Goal: Task Accomplishment & Management: Manage account settings

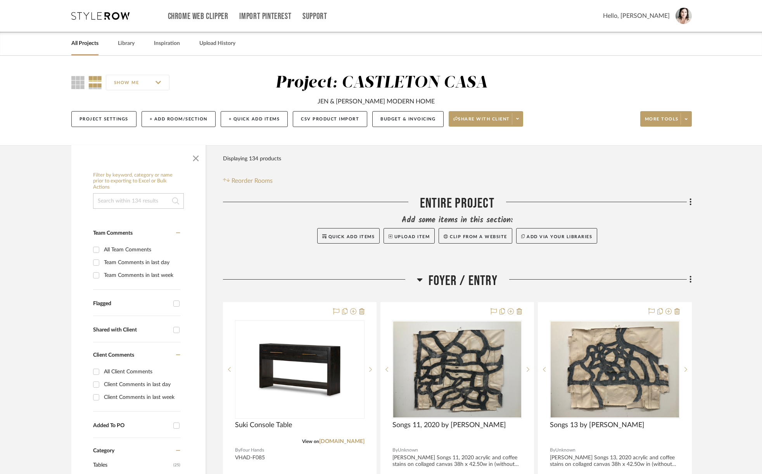
click at [74, 45] on link "All Projects" at bounding box center [84, 43] width 27 height 10
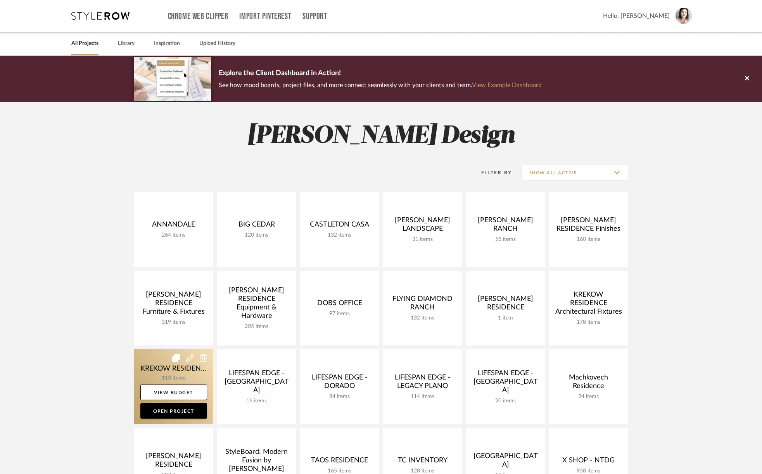
drag, startPoint x: 164, startPoint y: 370, endPoint x: 177, endPoint y: 368, distance: 13.3
click at [164, 370] on link at bounding box center [173, 387] width 79 height 75
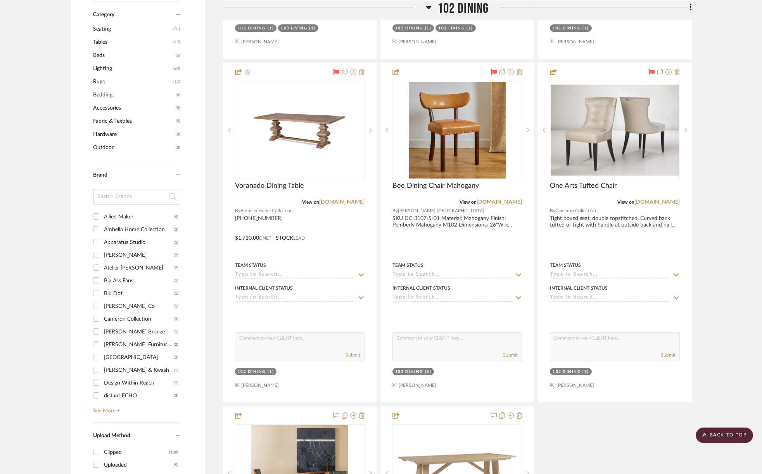
scroll to position [630, 0]
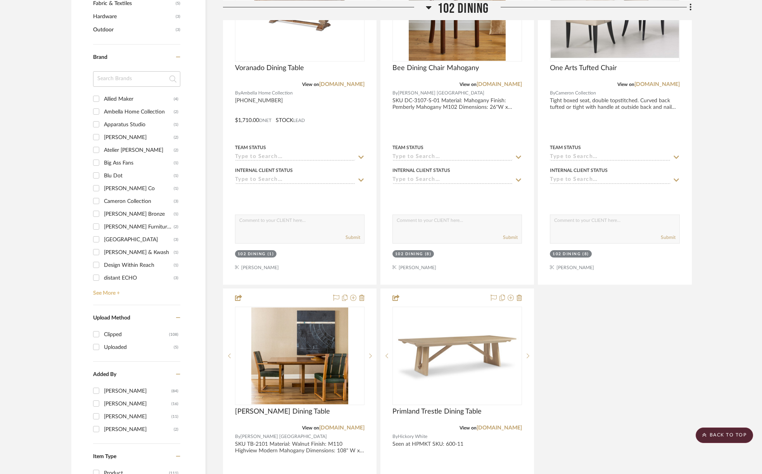
click at [95, 293] on link "See More +" at bounding box center [135, 291] width 89 height 12
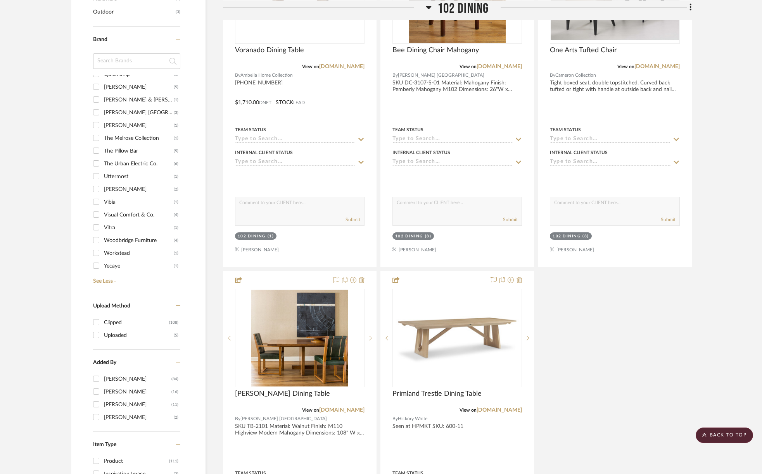
scroll to position [757, 0]
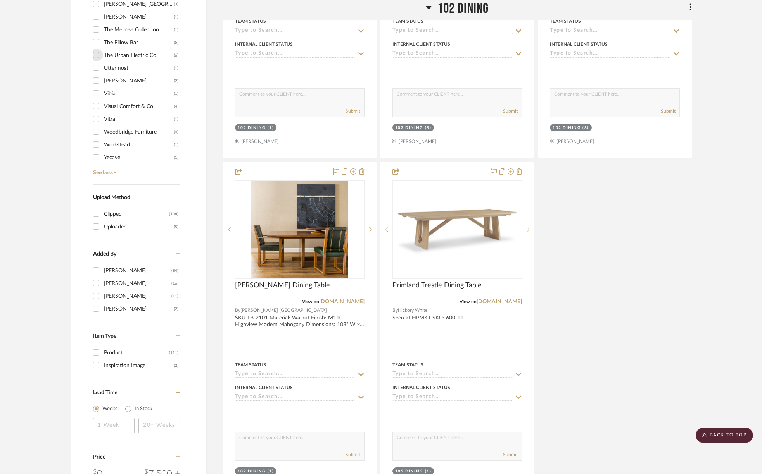
click at [96, 56] on input "The Urban Electric Co. (6)" at bounding box center [96, 55] width 12 height 12
checkbox input "true"
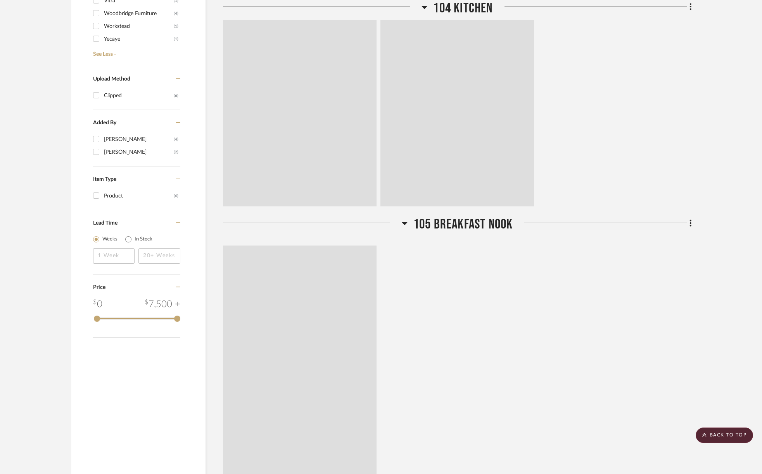
scroll to position [638, 0]
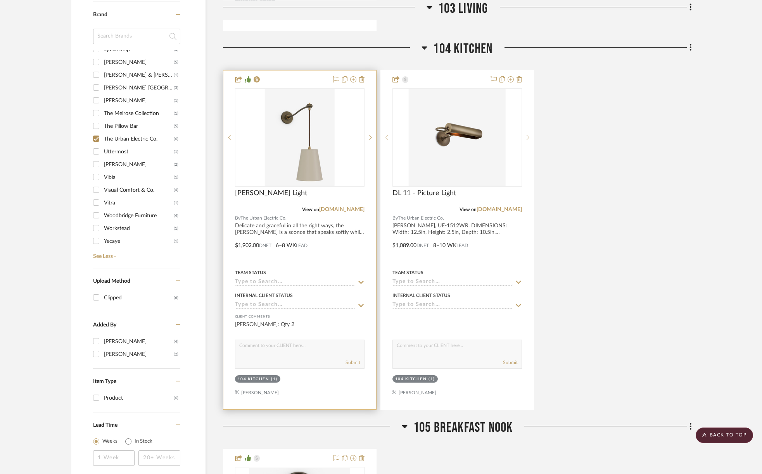
scroll to position [576, 0]
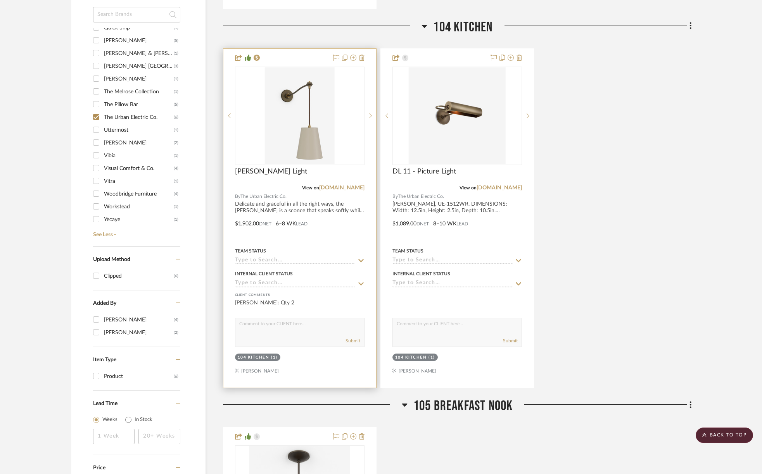
click at [262, 357] on div "104 KITCHEN" at bounding box center [254, 358] width 32 height 6
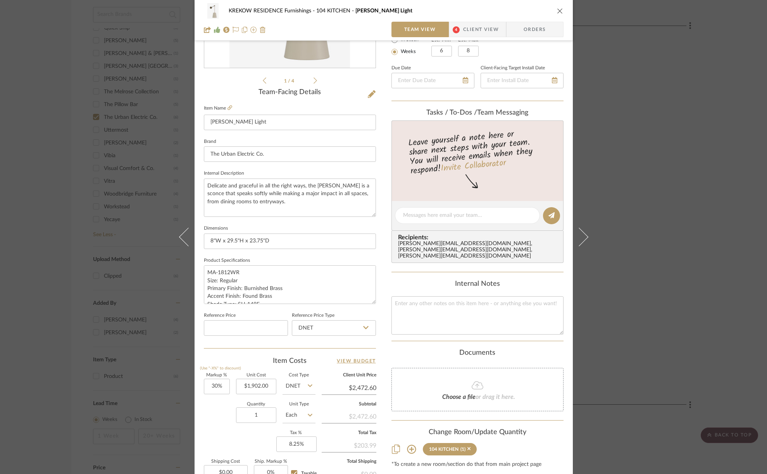
scroll to position [246, 0]
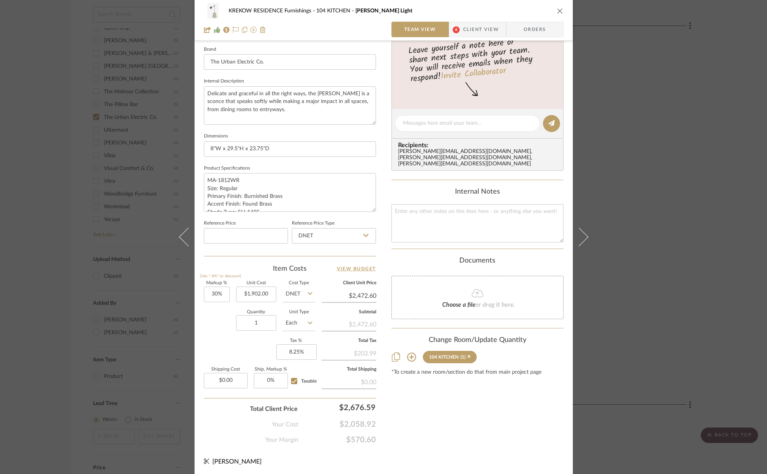
click at [408, 353] on icon at bounding box center [411, 357] width 9 height 9
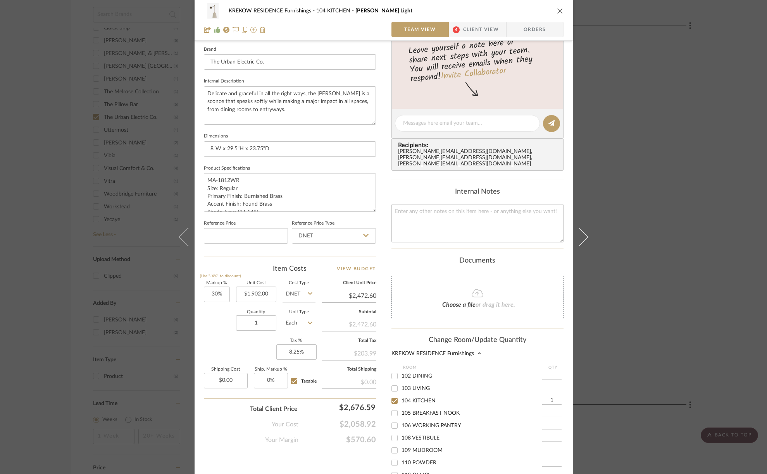
click at [544, 397] on input "1" at bounding box center [551, 401] width 19 height 8
drag, startPoint x: 542, startPoint y: 394, endPoint x: 552, endPoint y: 393, distance: 9.8
click at [553, 397] on input "1" at bounding box center [551, 401] width 19 height 8
type input "2"
click at [544, 410] on input at bounding box center [551, 414] width 19 height 8
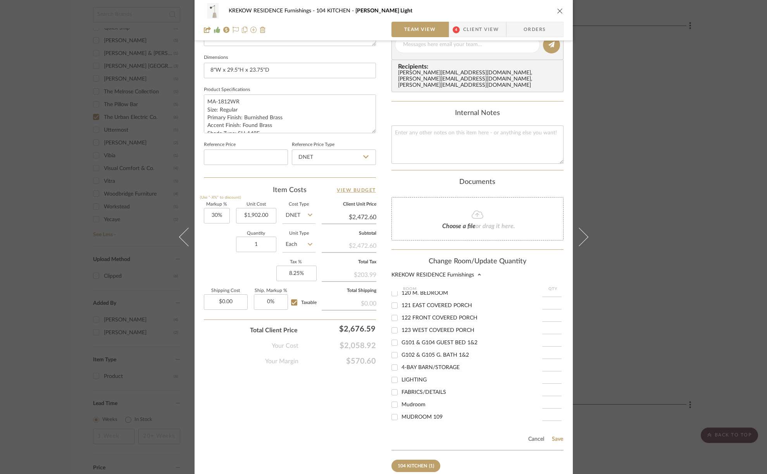
scroll to position [359, 0]
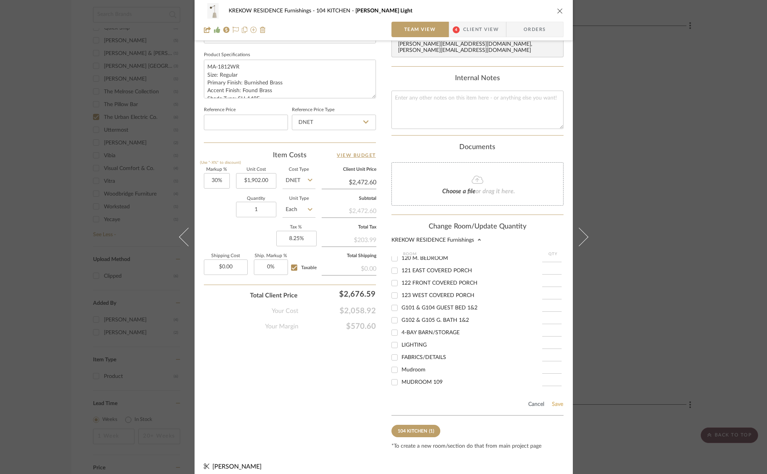
click at [552, 402] on button "Save" at bounding box center [558, 405] width 12 height 6
type input "2"
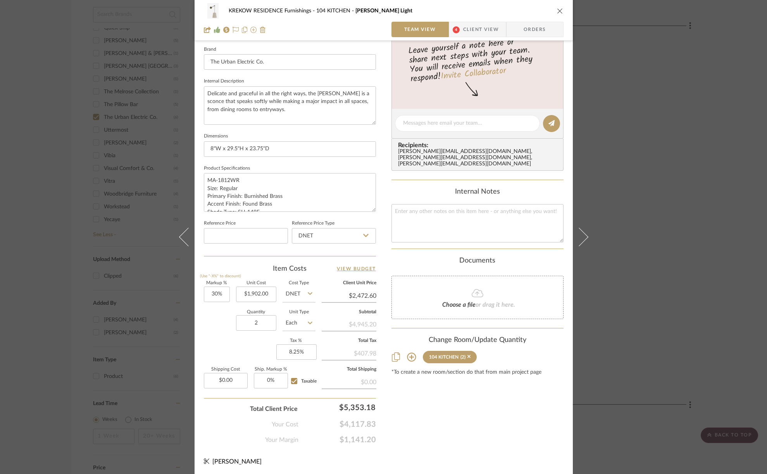
click at [621, 315] on div "KREKOW RESIDENCE Furnishings 104 KITCHEN [PERSON_NAME] Light Team View 4 Client…" at bounding box center [383, 237] width 767 height 474
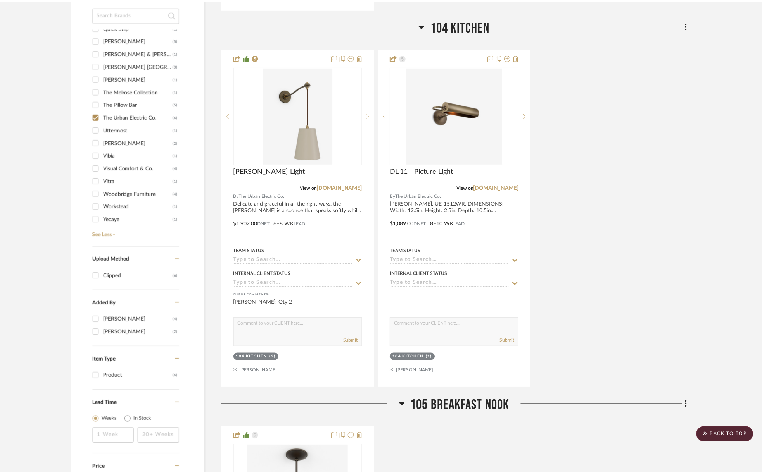
scroll to position [576, 0]
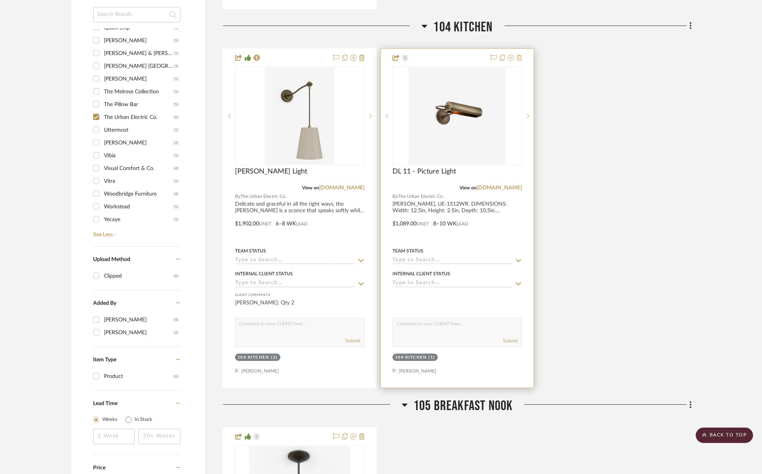
click at [521, 58] on icon at bounding box center [518, 58] width 5 height 6
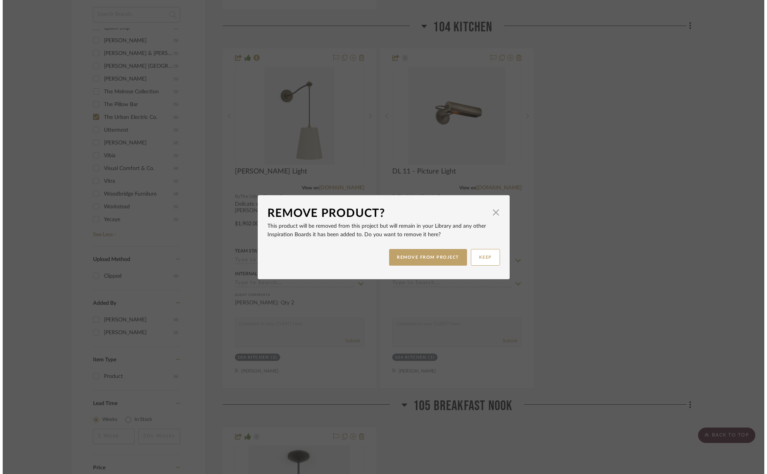
scroll to position [0, 0]
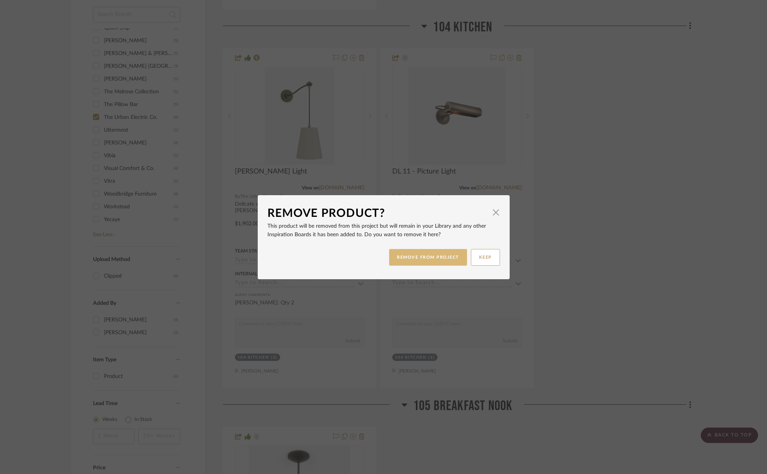
click at [452, 256] on button "REMOVE FROM PROJECT" at bounding box center [428, 257] width 78 height 17
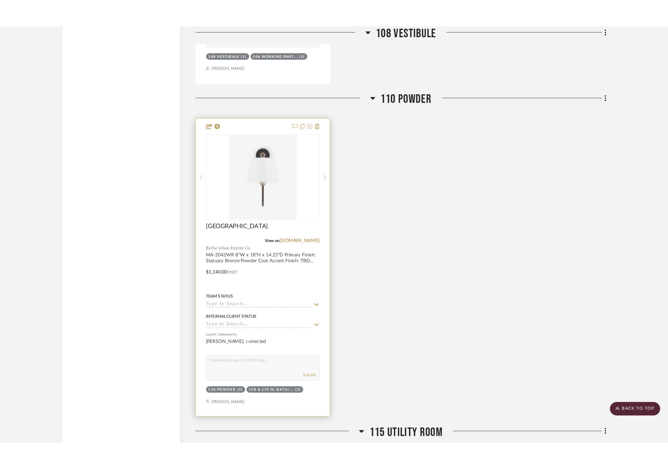
scroll to position [2038, 0]
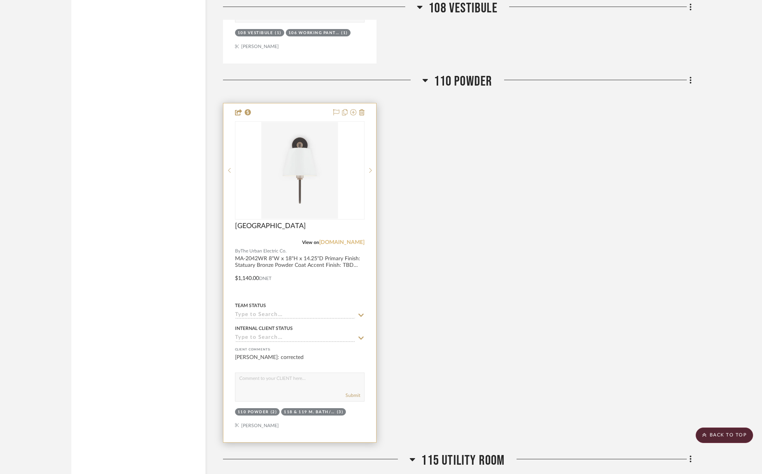
click at [339, 240] on link "[DOMAIN_NAME]" at bounding box center [341, 242] width 45 height 5
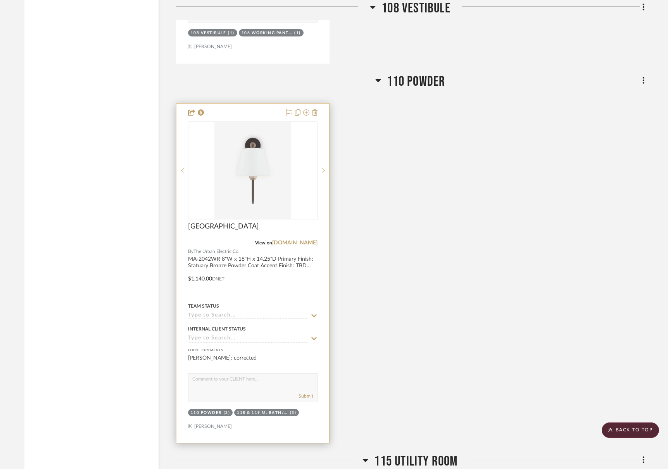
click at [206, 255] on div at bounding box center [252, 272] width 153 height 339
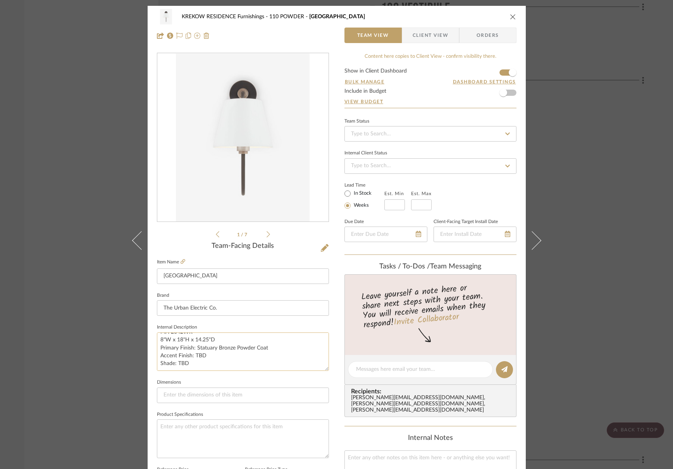
scroll to position [0, 0]
click at [413, 29] on span "Client View" at bounding box center [431, 36] width 36 height 16
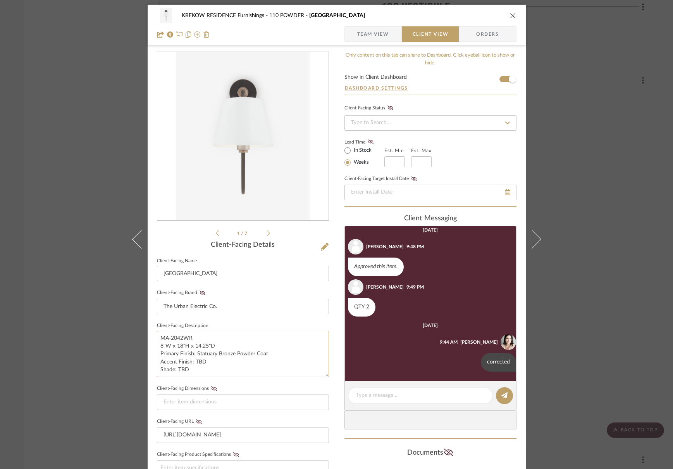
scroll to position [2, 0]
drag, startPoint x: 274, startPoint y: 354, endPoint x: 270, endPoint y: 353, distance: 4.0
click at [274, 354] on textarea "MA-2042WR 8"W x 18"H x 14.25"D Primary Finish: Statuary Bronze Powder Coat Acce…" at bounding box center [243, 353] width 172 height 46
drag, startPoint x: 265, startPoint y: 353, endPoint x: 195, endPoint y: 355, distance: 70.2
click at [195, 355] on textarea "MA-2042WR 8"W x 18"H x 14.25"D Primary Finish: Statuary Bronze Powder Coat Acce…" at bounding box center [243, 353] width 172 height 46
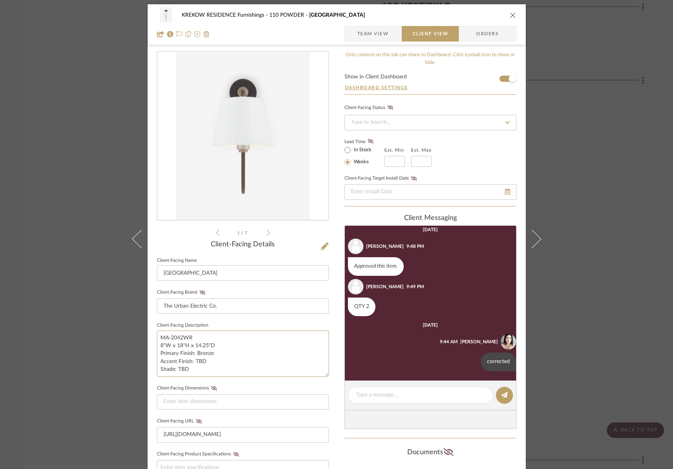
type textarea "MA-2042WR 8"W x 18"H x 14.25"D Primary Finish: Bronze Accent Finish: TBD Shade:…"
click at [573, 126] on div "KREKOW RESIDENCE Furnishings 110 POWDER Nyhavn Team View Client View Orders 1 /…" at bounding box center [336, 234] width 673 height 469
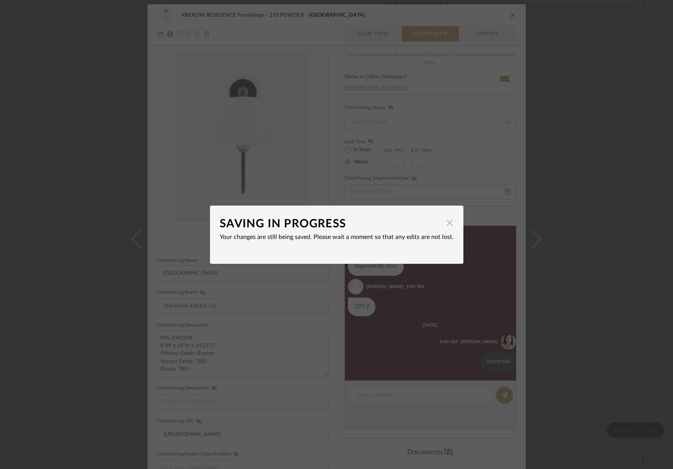
click at [448, 222] on span "button" at bounding box center [450, 223] width 16 height 16
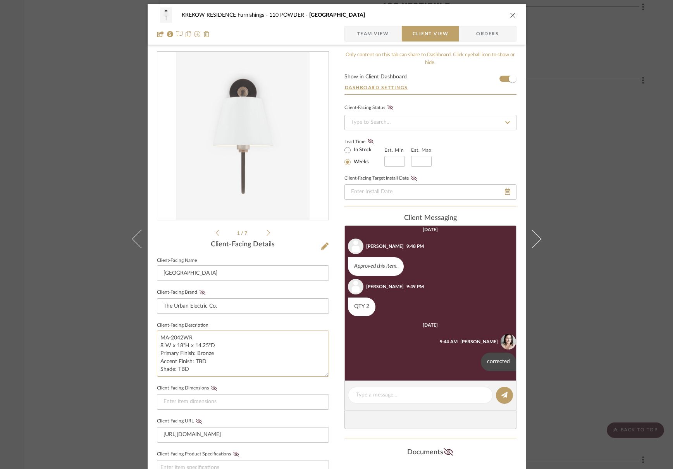
click at [204, 361] on textarea "MA-2042WR 8"W x 18"H x 14.25"D Primary Finish: Bronze Accent Finish: TBD Shade:…" at bounding box center [243, 353] width 172 height 46
click at [190, 369] on textarea "MA-2042WR 8"W x 18"H x 14.25"D Primary Finish: Bronze Accent Finish: Heirloom S…" at bounding box center [243, 353] width 172 height 46
type textarea "MA-2042WR 8"W x 18"H x 14.25"D Primary Finish: Bronze Accent Finish: Heirloom S…"
click at [574, 284] on div "KREKOW RESIDENCE Furnishings 110 POWDER Nyhavn Team View Client View Orders 1 /…" at bounding box center [336, 234] width 673 height 469
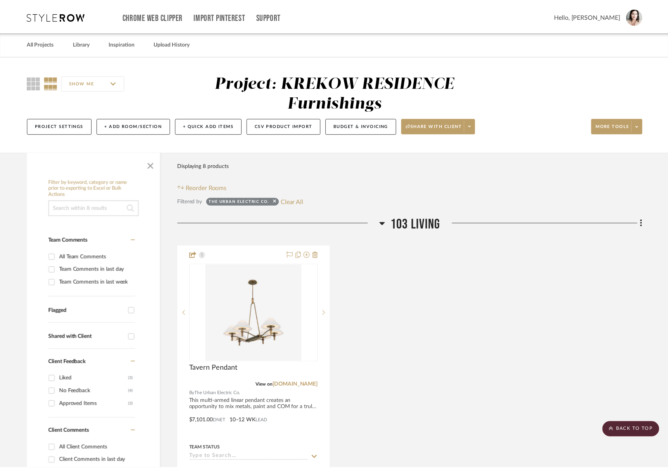
scroll to position [2038, 0]
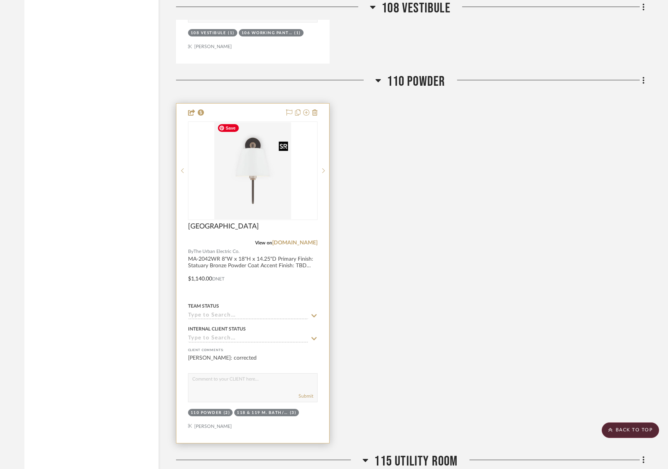
click at [251, 166] on img "0" at bounding box center [252, 170] width 77 height 97
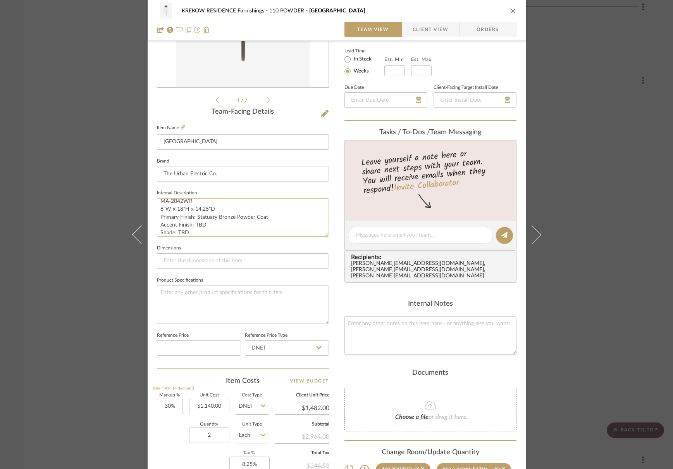
scroll to position [8, 0]
click at [205, 220] on textarea "MA-2042WR 8"W x 18"H x 14.25"D Primary Finish: Statuary Bronze Powder Coat Acce…" at bounding box center [243, 217] width 172 height 38
drag, startPoint x: 265, startPoint y: 213, endPoint x: 195, endPoint y: 211, distance: 70.2
click at [195, 211] on textarea "MA-2042WR 8"W x 18"H x 14.25"D Primary Finish: Statuary Bronze Powder Coat Acce…" at bounding box center [243, 217] width 172 height 38
click at [204, 219] on textarea "MA-2042WR 8"W x 18"H x 14.25"D Primary Finish: Bronze Accent Finish: TBD Shade:…" at bounding box center [243, 217] width 172 height 38
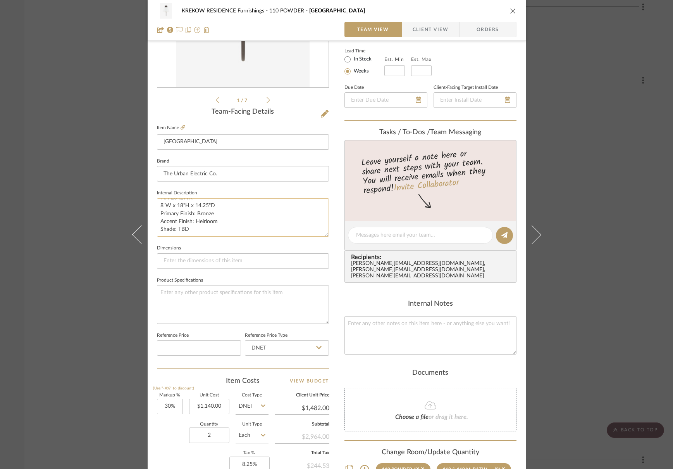
click at [202, 228] on textarea "MA-2042WR 8"W x 18"H x 14.25"D Primary Finish: Bronze Accent Finish: Heirloom S…" at bounding box center [243, 217] width 172 height 38
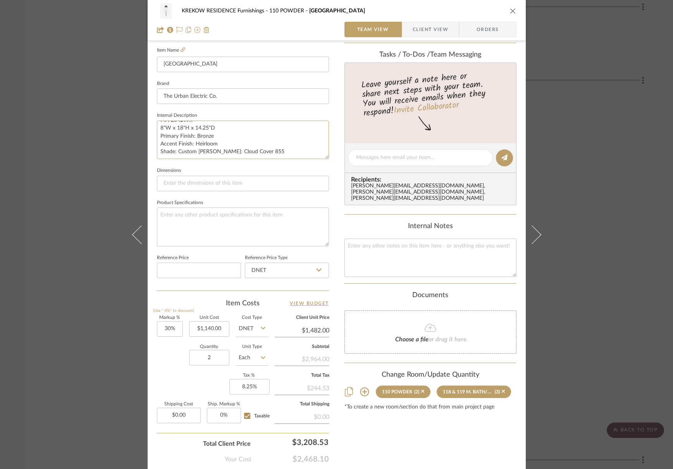
scroll to position [252, 0]
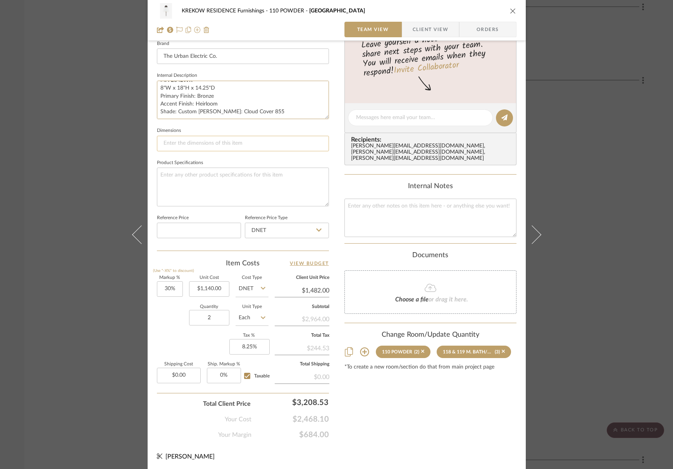
type textarea "MA-2042WR 8"W x 18"H x 14.25"D Primary Finish: Bronze Accent Finish: Heirloom S…"
click at [169, 143] on input at bounding box center [243, 144] width 172 height 16
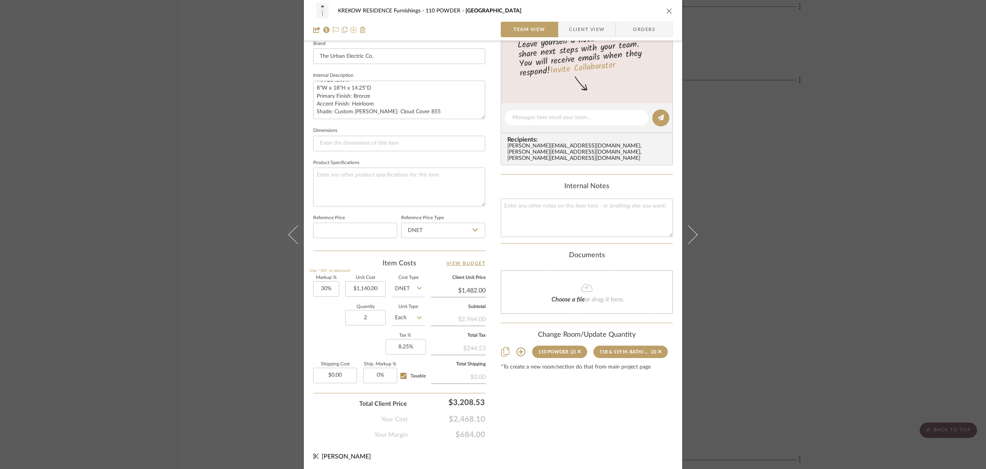
click at [581, 414] on div "Content here copies to Client View - confirm visibility there. Show in Client D…" at bounding box center [587, 120] width 172 height 638
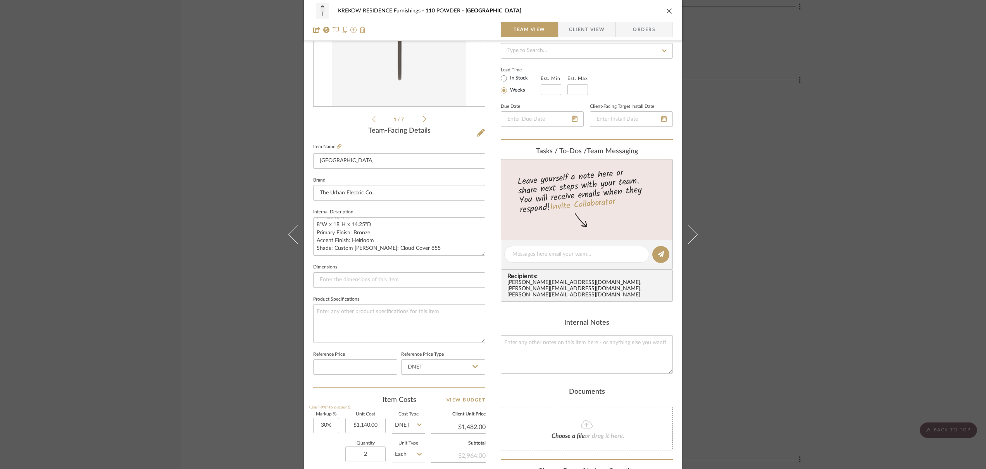
scroll to position [250, 0]
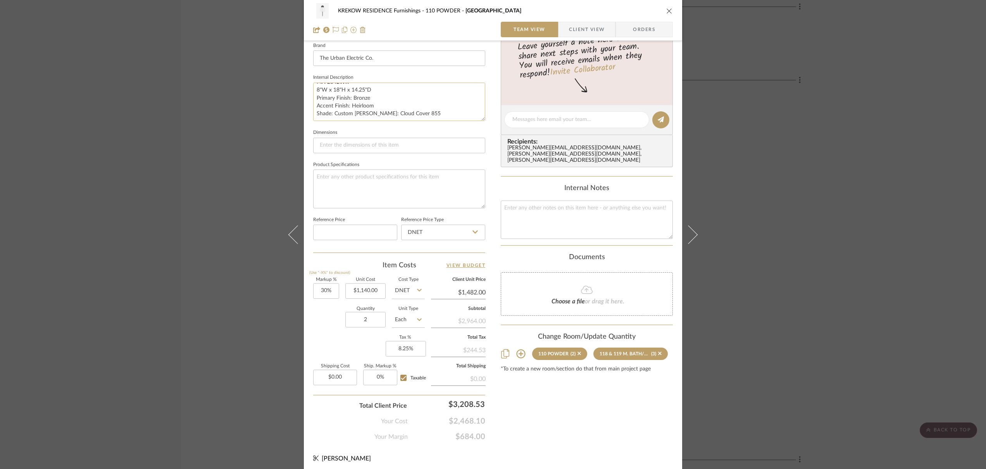
click at [454, 112] on textarea "MA-2042WR 8"W x 18"H x 14.25"D Primary Finish: Bronze Accent Finish: Heirloom S…" at bounding box center [399, 102] width 172 height 38
click at [531, 386] on div "Content here copies to Client View - confirm visibility there. Show in Client D…" at bounding box center [587, 124] width 172 height 638
click at [666, 12] on icon "close" at bounding box center [669, 11] width 6 height 6
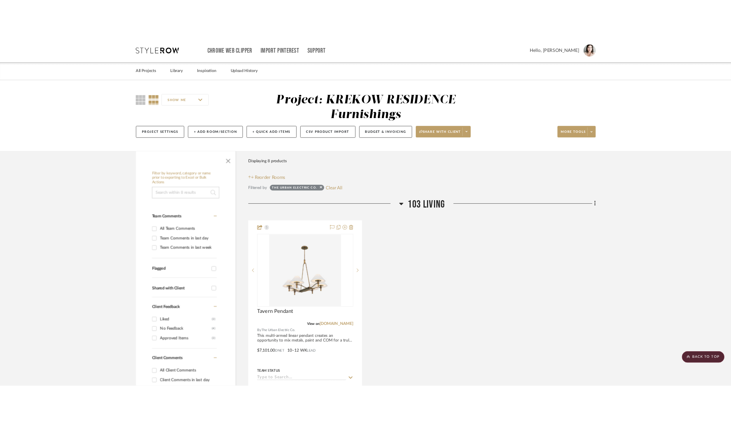
scroll to position [2038, 0]
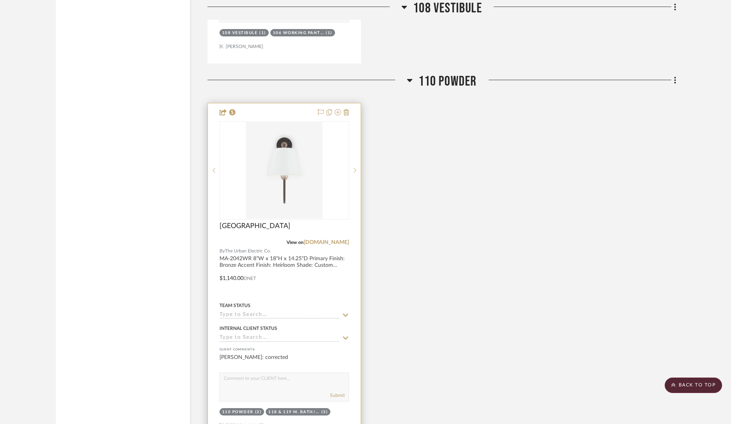
click at [260, 261] on div at bounding box center [284, 272] width 153 height 339
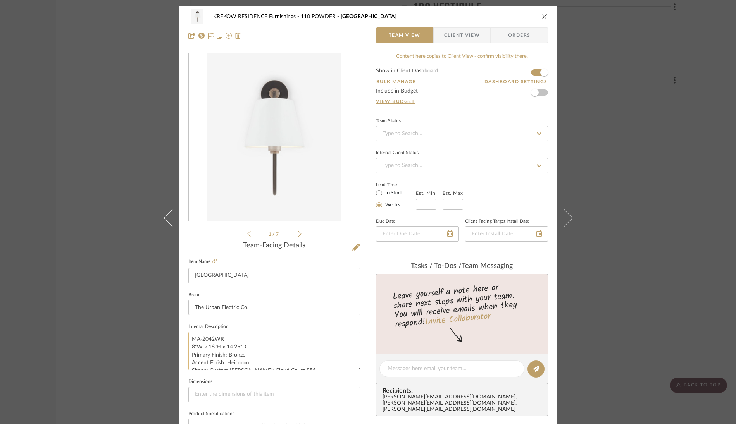
scroll to position [8, 0]
click at [191, 345] on textarea "MA-2042WR 8"W x 18"H x 14.25"D Primary Finish: Bronze Accent Finish: Heirloom S…" at bounding box center [274, 351] width 172 height 38
drag, startPoint x: 188, startPoint y: 345, endPoint x: 314, endPoint y: 364, distance: 127.4
click at [314, 364] on textarea "MA-2042WR 8"W x 18"H x 14.25"D Primary Finish: Bronze Accent Finish: Heirloom S…" at bounding box center [274, 351] width 172 height 38
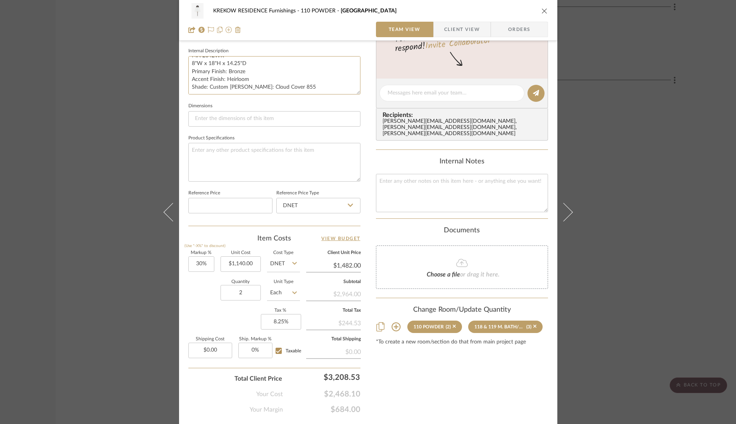
scroll to position [296, 0]
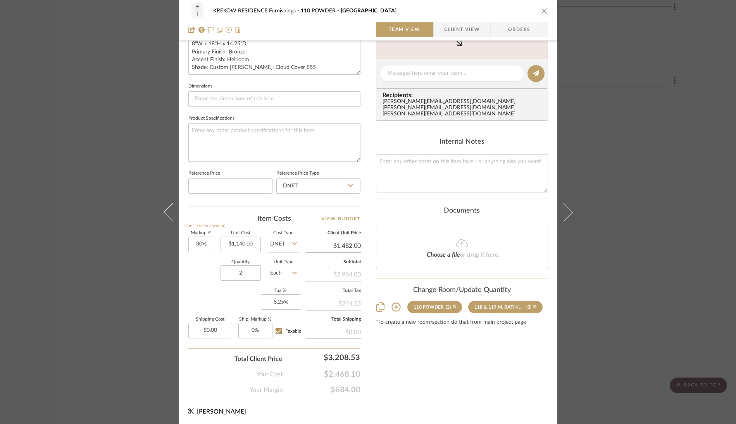
click at [204, 272] on div "Quantity 2 Unit Type Each" at bounding box center [244, 274] width 112 height 28
click at [542, 10] on icon "close" at bounding box center [545, 11] width 6 height 6
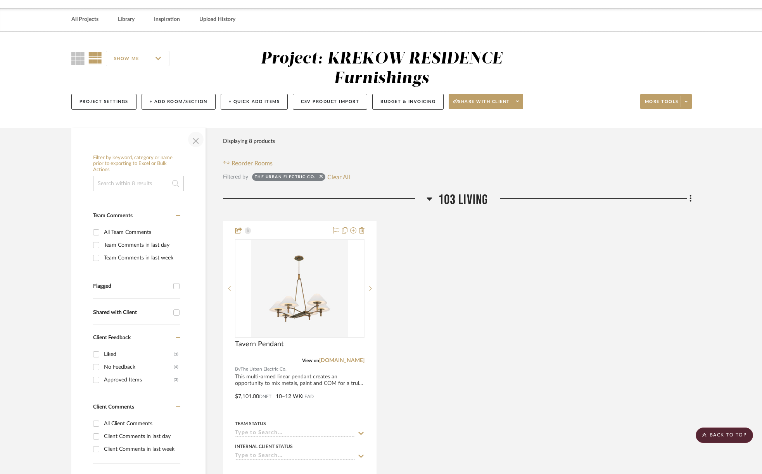
scroll to position [0, 0]
